Goal: Task Accomplishment & Management: Use online tool/utility

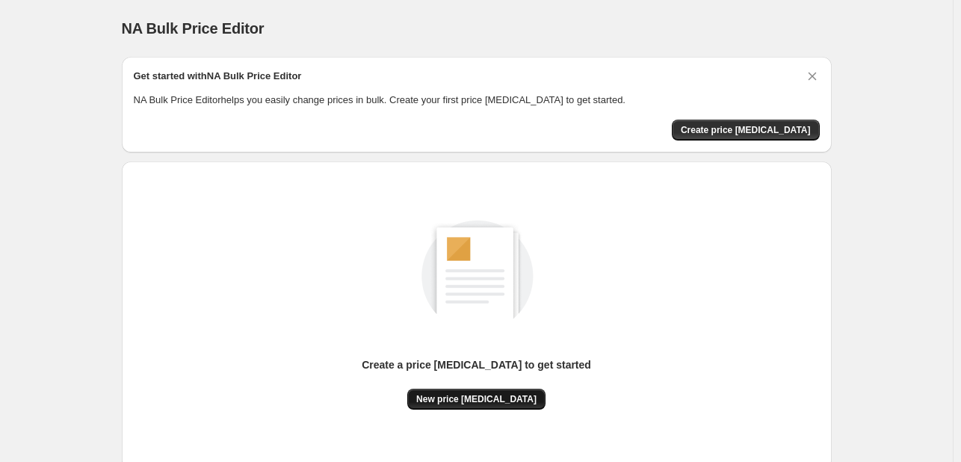
click at [490, 398] on span "New price [MEDICAL_DATA]" at bounding box center [476, 399] width 120 height 12
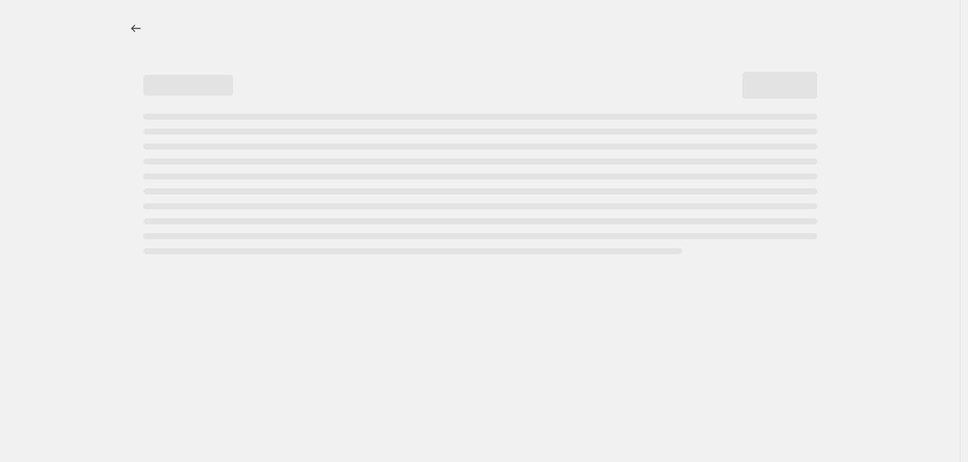
select select "percentage"
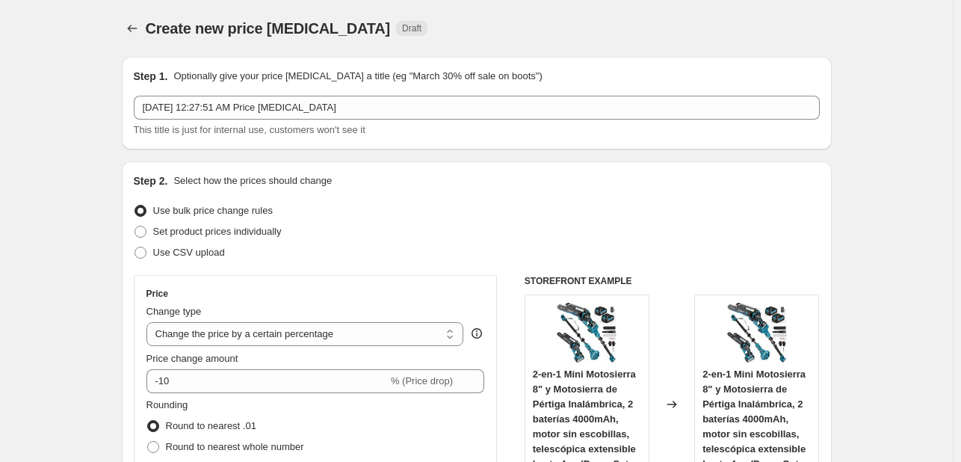
scroll to position [149, 0]
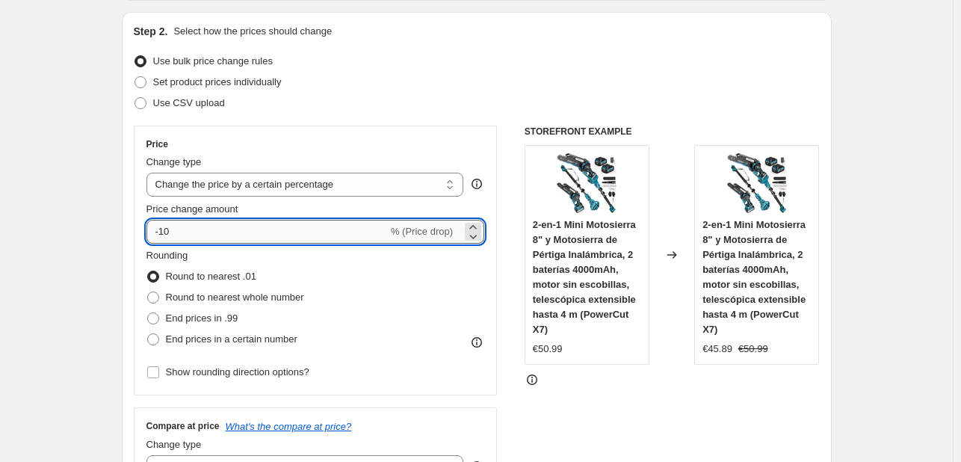
click at [257, 228] on input "-10" at bounding box center [266, 232] width 241 height 24
type input "-1"
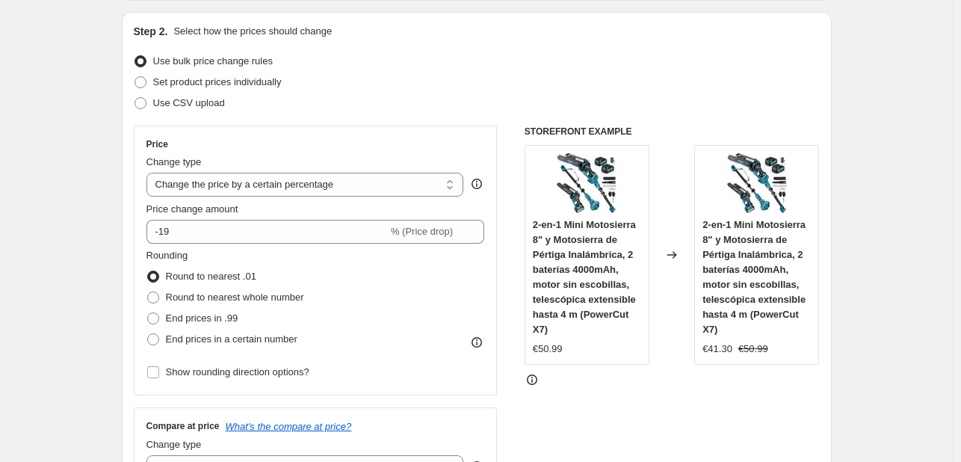
drag, startPoint x: 573, startPoint y: 272, endPoint x: 617, endPoint y: 399, distance: 134.5
click at [617, 399] on div "STOREFRONT EXAMPLE 2-en-1 Mini Motosierra 8" y Motosierra de Pértiga Inalámbric…" at bounding box center [672, 309] width 295 height 366
click at [596, 280] on span "2-en-1 Mini Motosierra 8" y Motosierra de Pértiga Inalámbrica, 2 baterías 4000m…" at bounding box center [584, 277] width 103 height 116
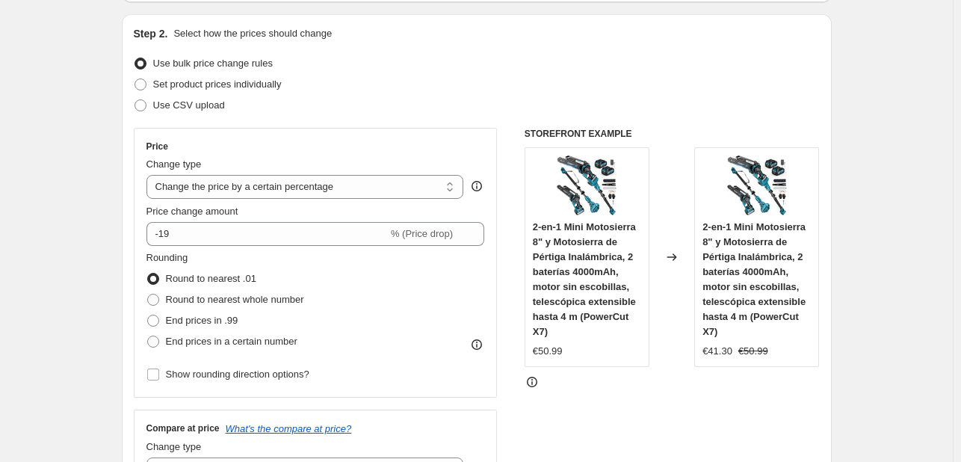
scroll to position [194, 0]
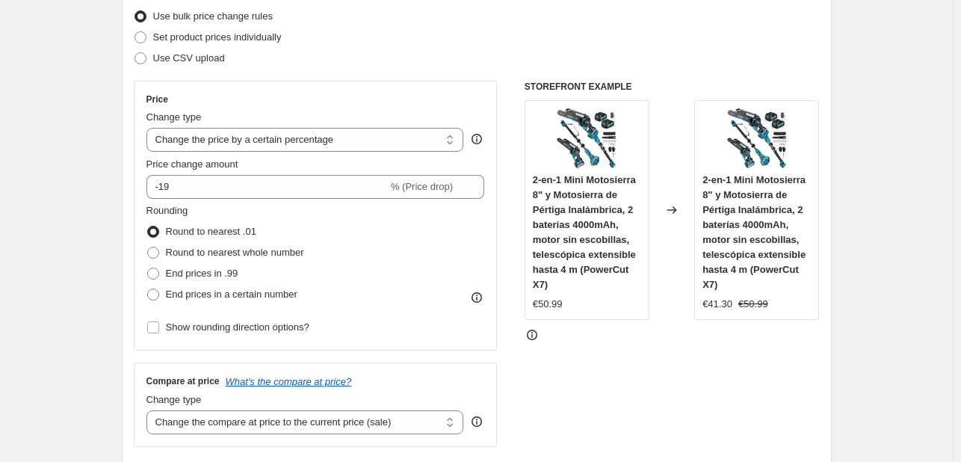
click at [240, 198] on div "Price Change type Change the price to a certain amount Change the price by a ce…" at bounding box center [315, 215] width 339 height 244
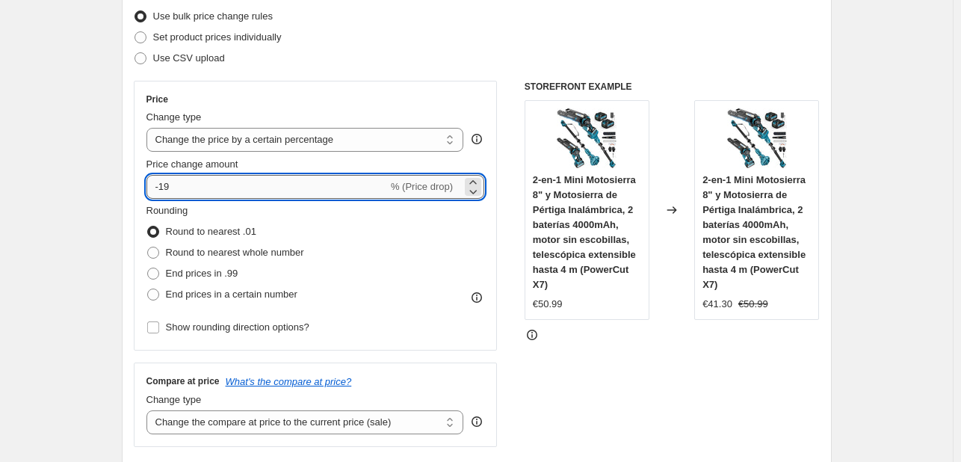
click at [235, 187] on input "-19" at bounding box center [266, 187] width 241 height 24
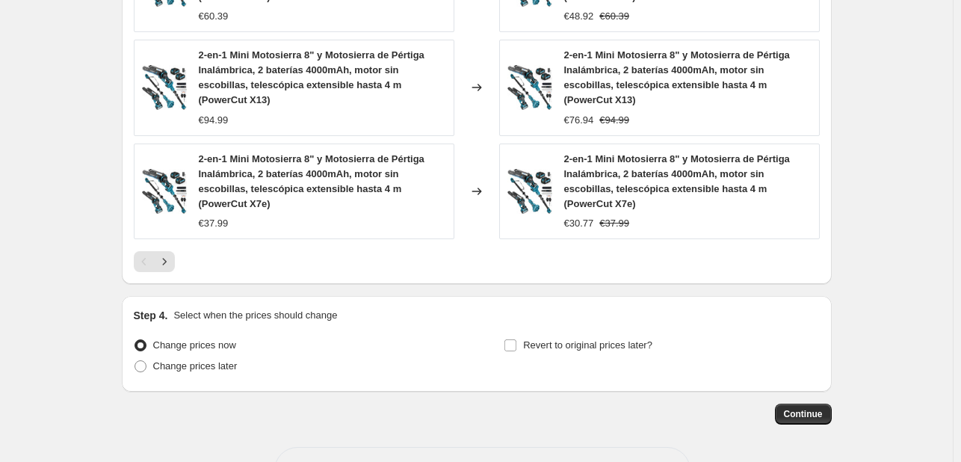
scroll to position [1205, 0]
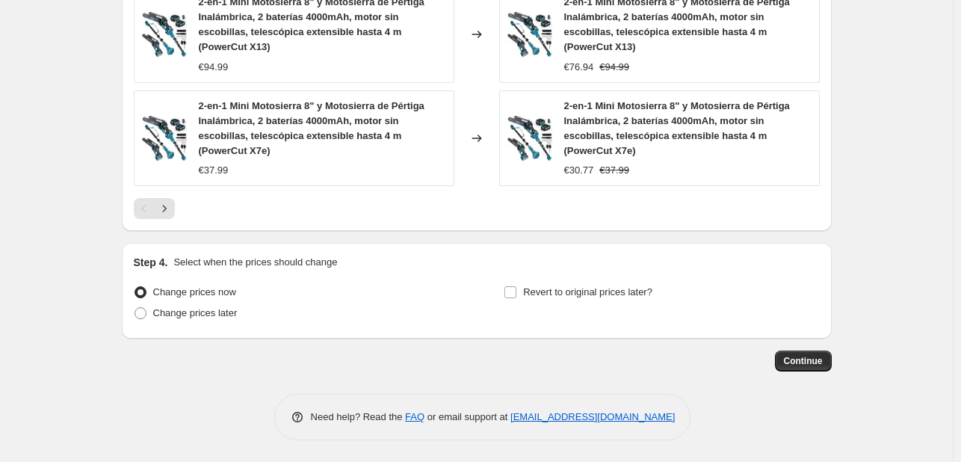
type input "-22"
click at [808, 362] on span "Continue" at bounding box center [803, 361] width 39 height 12
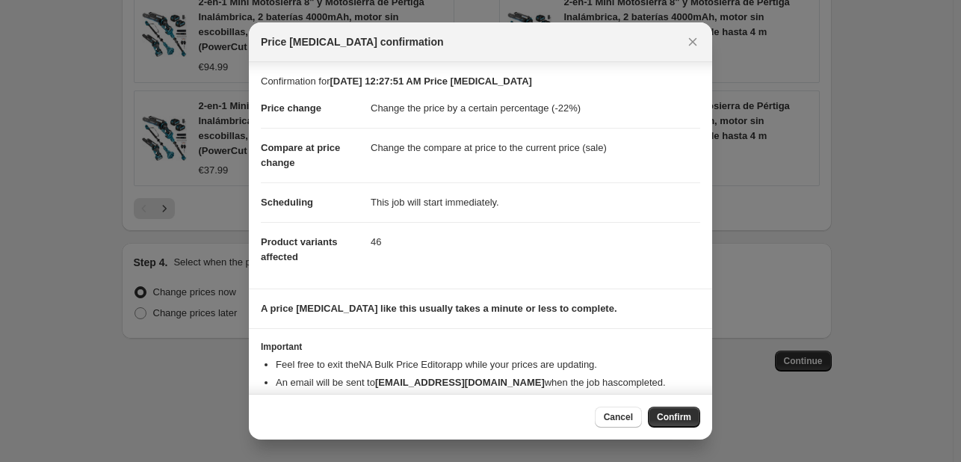
scroll to position [28, 0]
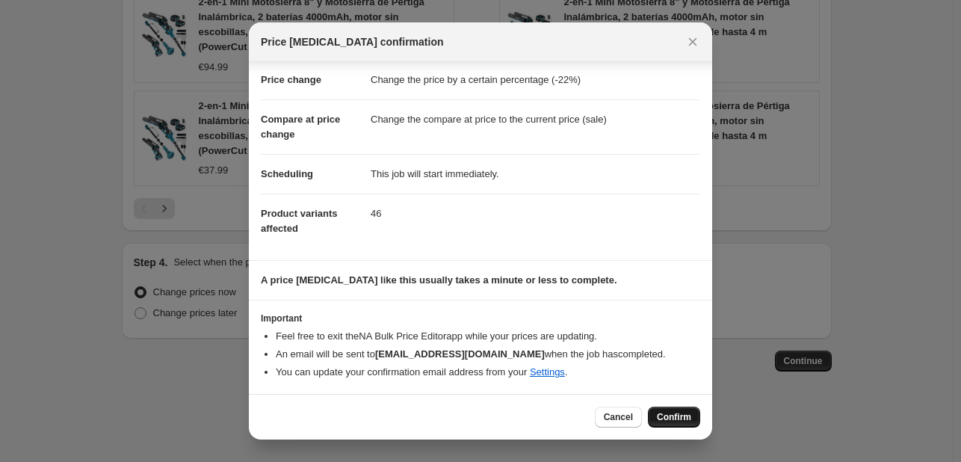
click at [676, 407] on button "Confirm" at bounding box center [674, 417] width 52 height 21
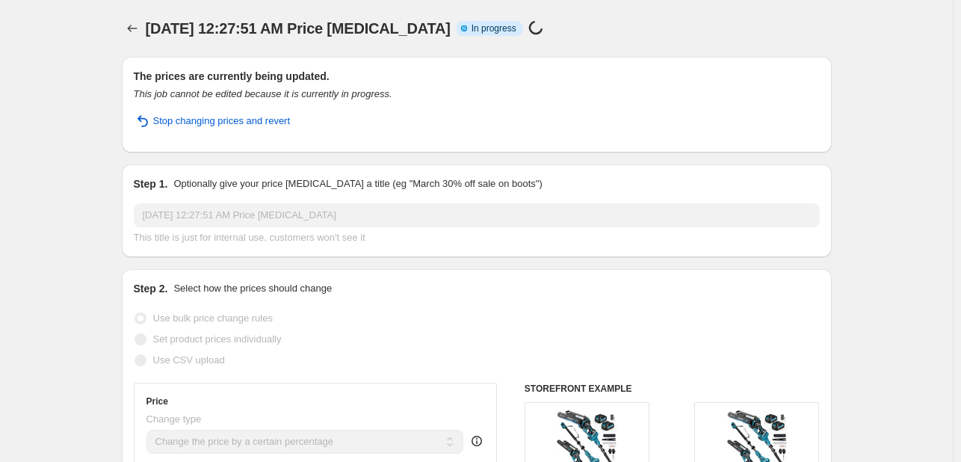
select select "percentage"
